Goal: Task Accomplishment & Management: Use online tool/utility

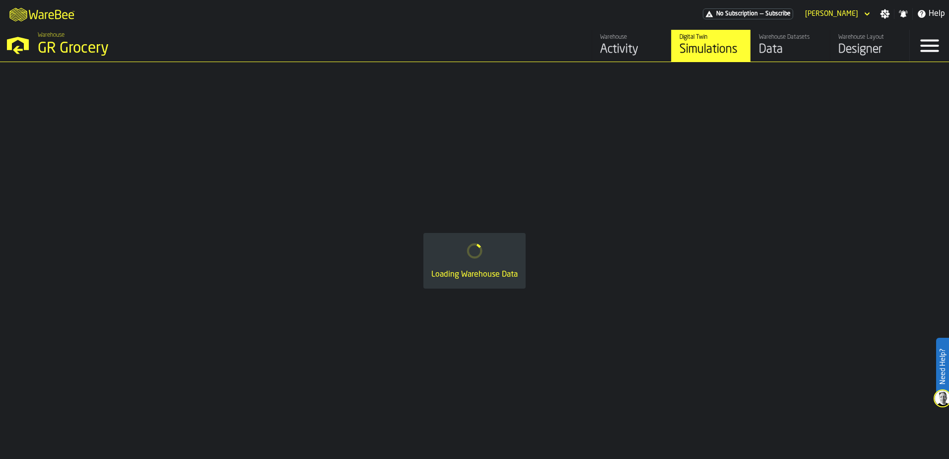
click at [927, 43] on icon "button-toggle-Menu" at bounding box center [930, 46] width 24 height 24
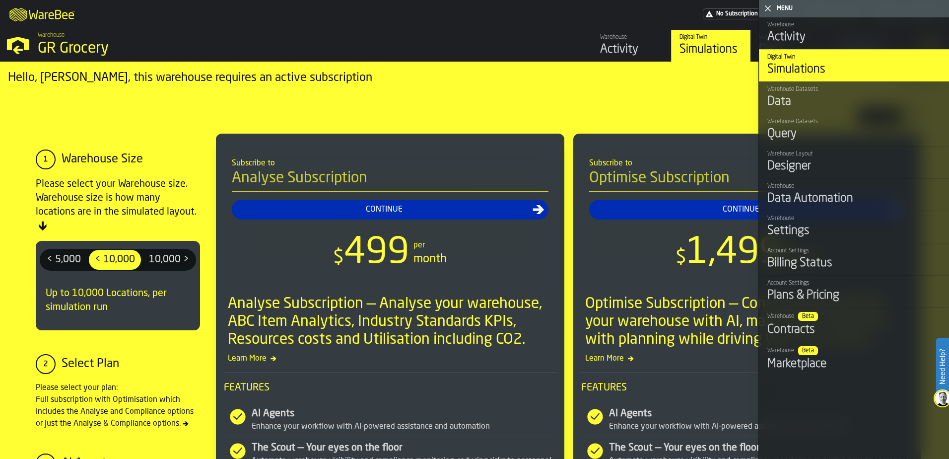
click at [812, 96] on div "Data" at bounding box center [855, 102] width 174 height 16
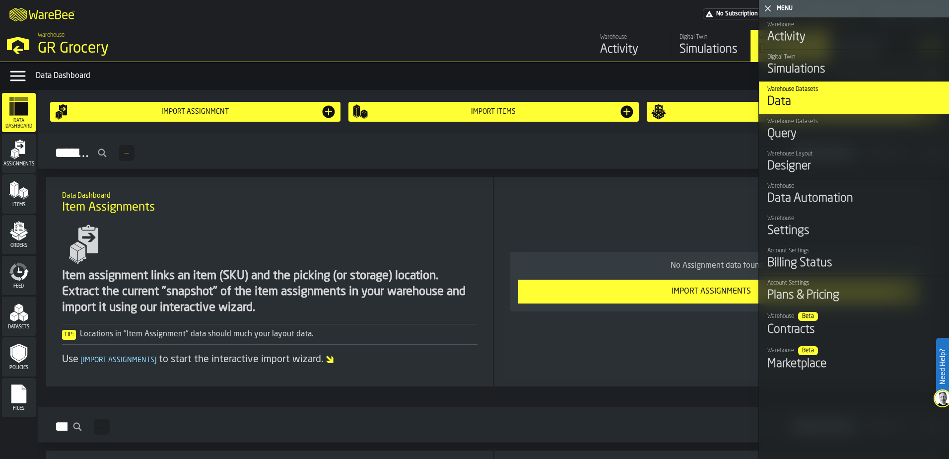
click at [258, 159] on div "Assignments — Integrations Recent" at bounding box center [493, 153] width 895 height 23
click at [769, 9] on polygon "button-toggle-Close me" at bounding box center [768, 8] width 6 height 6
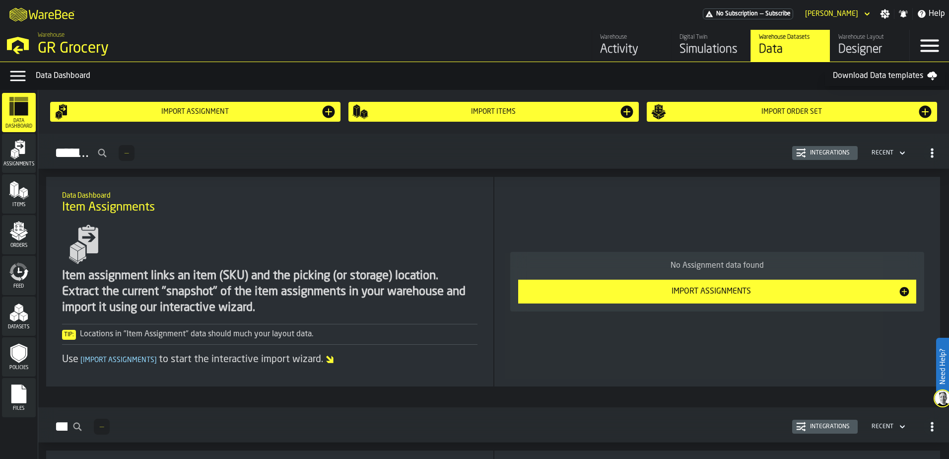
click at [13, 197] on icon "menu Items" at bounding box center [19, 190] width 20 height 20
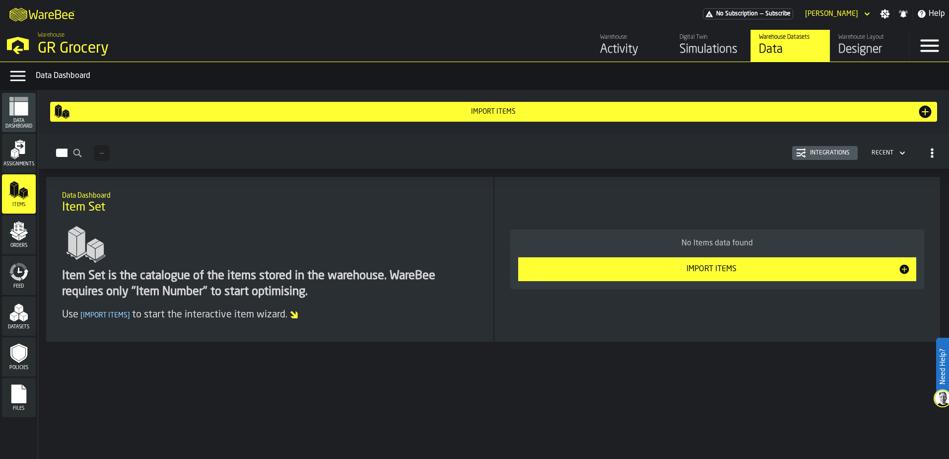
click at [23, 158] on icon "menu Assignments" at bounding box center [19, 150] width 20 height 20
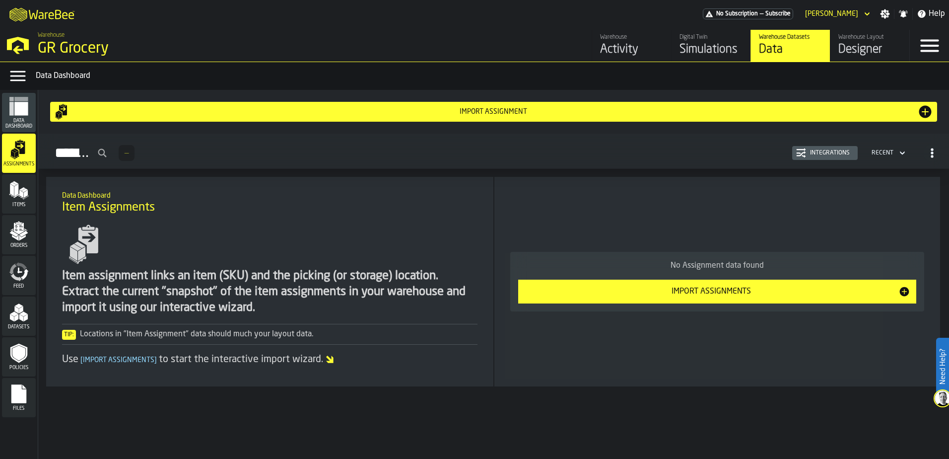
click at [24, 314] on polygon "menu Datasets" at bounding box center [23, 313] width 8 height 5
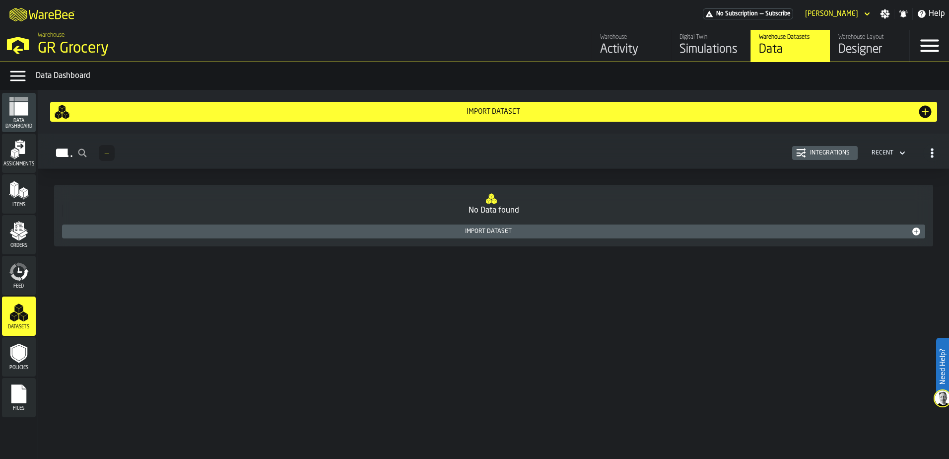
click at [16, 160] on div "Assignments" at bounding box center [19, 153] width 34 height 27
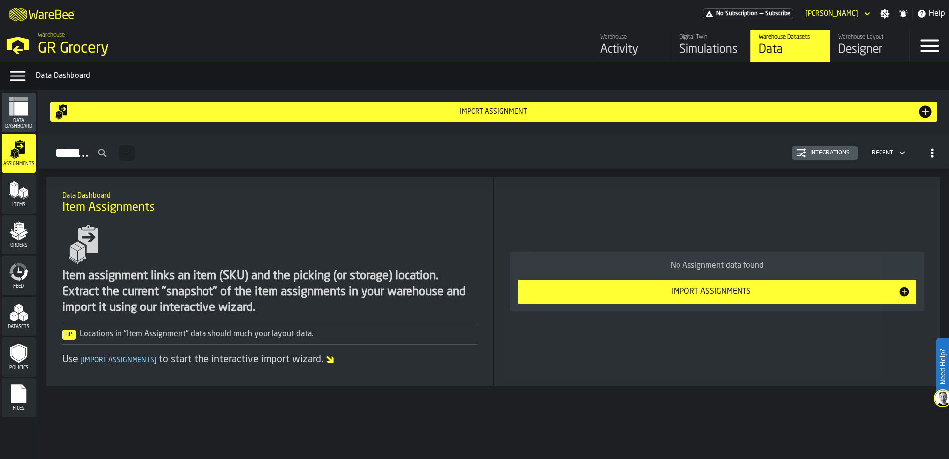
click at [678, 340] on div "No Assignment data found Import Assignments" at bounding box center [717, 282] width 430 height 194
click at [113, 359] on span "[ Import Assignments ]" at bounding box center [118, 359] width 80 height 7
click at [660, 289] on div "Import Assignments" at bounding box center [711, 291] width 374 height 12
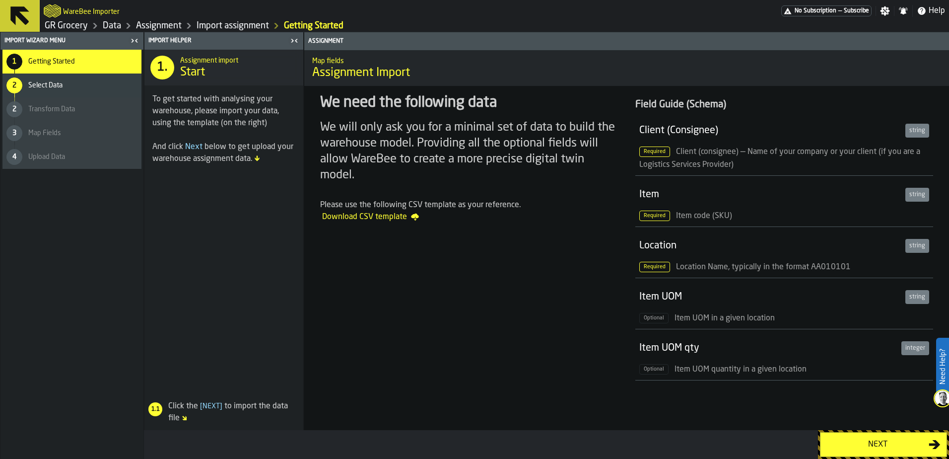
click at [873, 434] on button "Next" at bounding box center [883, 444] width 127 height 25
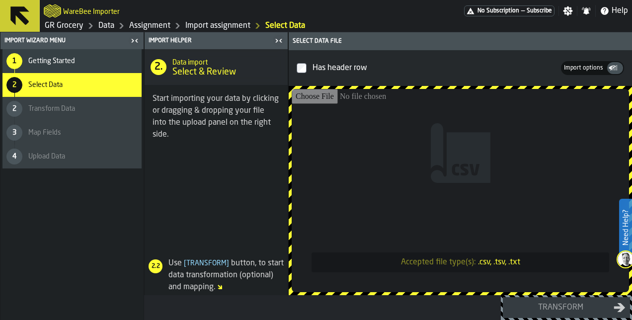
click at [105, 25] on link "Data" at bounding box center [106, 26] width 16 height 12
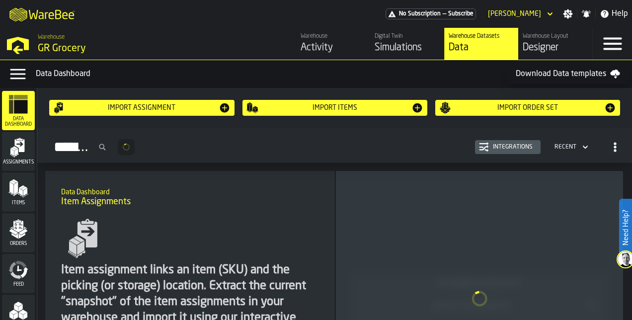
click at [33, 13] on icon "logo-header" at bounding box center [33, 14] width 9 height 9
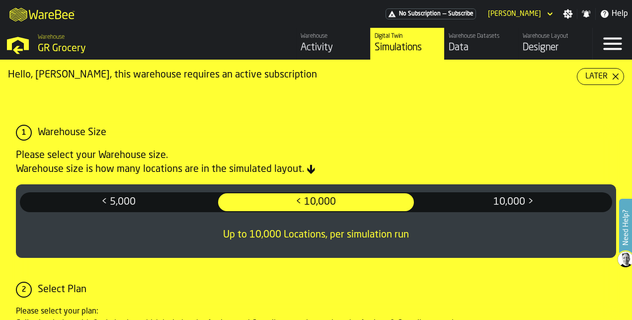
click at [493, 41] on div "Data" at bounding box center [481, 48] width 66 height 14
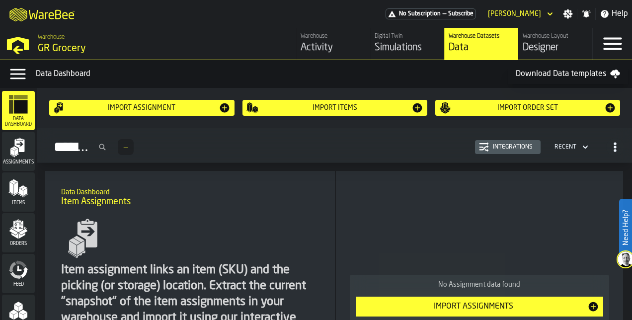
scroll to position [98, 0]
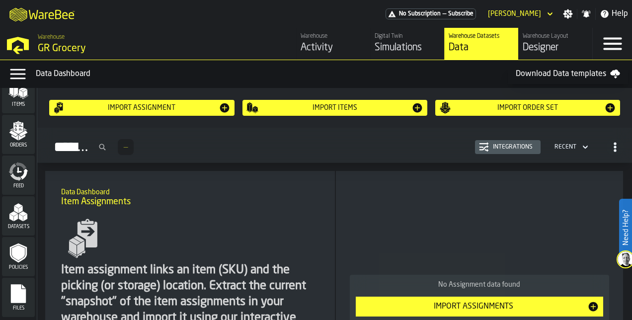
click at [18, 207] on polygon "menu Datasets" at bounding box center [18, 205] width 8 height 5
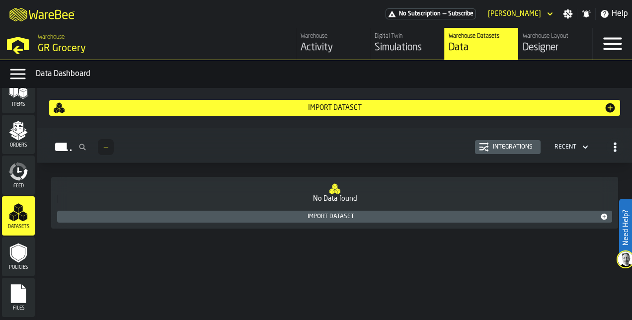
click at [551, 44] on div "Designer" at bounding box center [555, 48] width 66 height 14
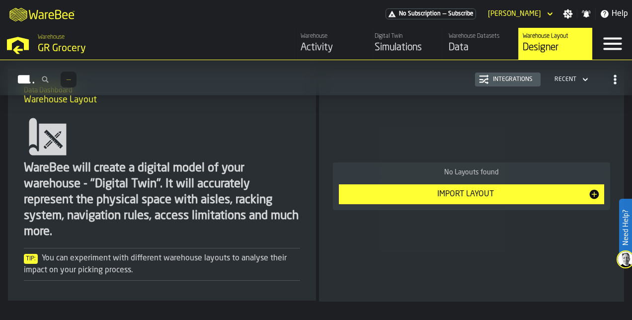
scroll to position [112, 0]
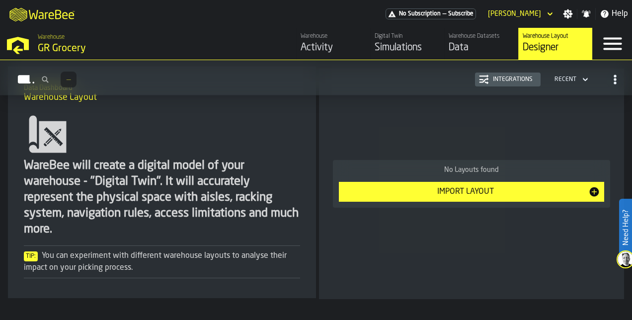
click at [438, 191] on div "Import Layout" at bounding box center [465, 192] width 245 height 12
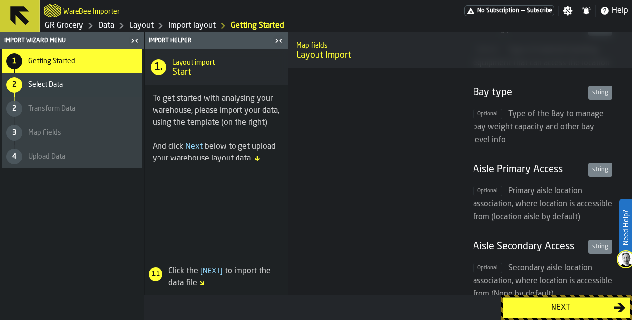
scroll to position [1383, 0]
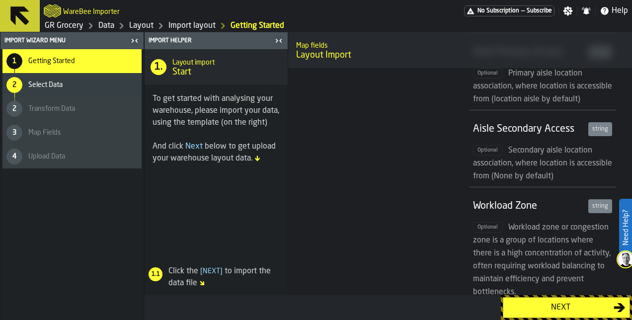
click at [560, 312] on div "Next" at bounding box center [560, 307] width 106 height 12
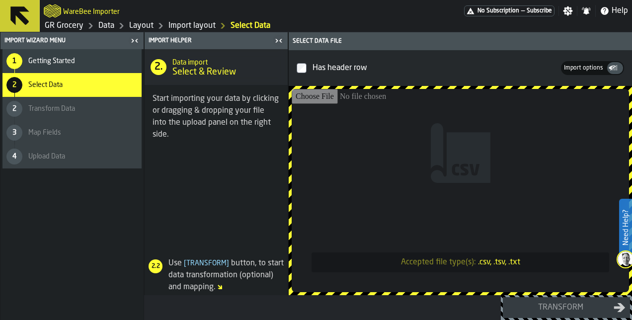
click at [43, 58] on span "Getting Started" at bounding box center [51, 61] width 47 height 8
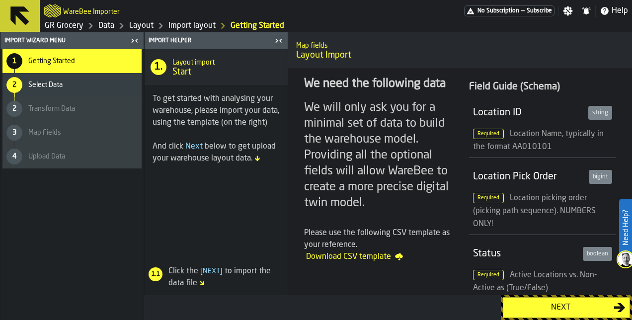
click at [94, 82] on div "Select Data" at bounding box center [82, 85] width 109 height 8
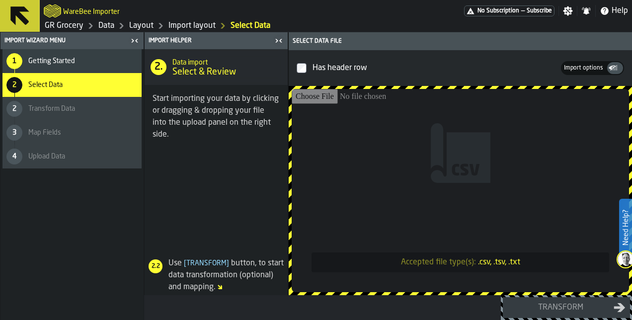
click at [79, 102] on div "2 Transform Data" at bounding box center [71, 109] width 139 height 24
click at [67, 10] on h2 "WareBee Importer" at bounding box center [91, 11] width 57 height 10
click at [23, 10] on icon at bounding box center [19, 15] width 19 height 19
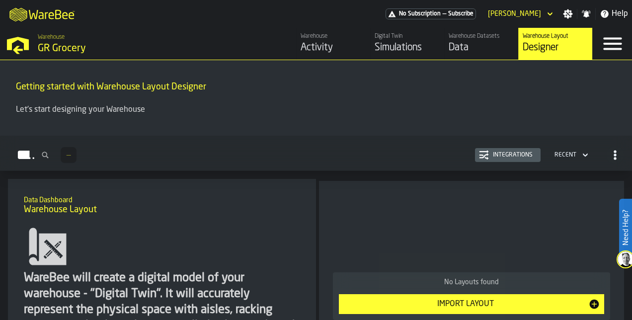
click at [476, 43] on div "Data" at bounding box center [481, 48] width 66 height 14
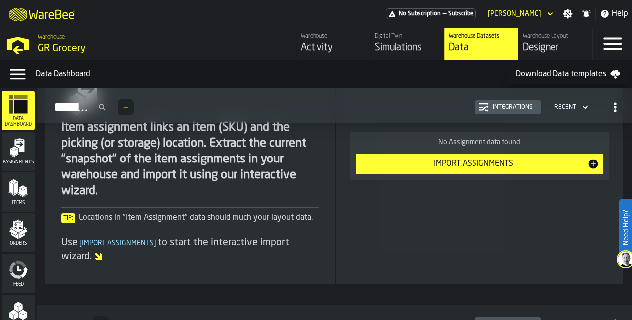
scroll to position [98, 0]
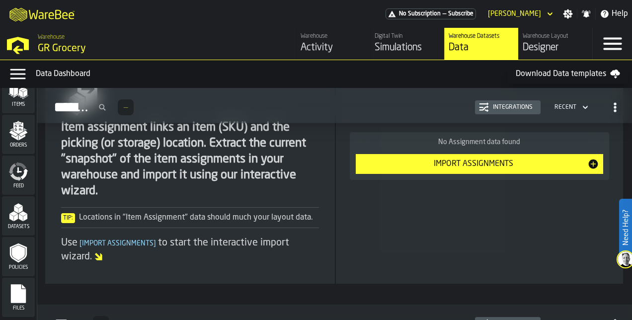
click at [16, 293] on rect "menu Files" at bounding box center [18, 296] width 15 height 7
